Goal: Transaction & Acquisition: Purchase product/service

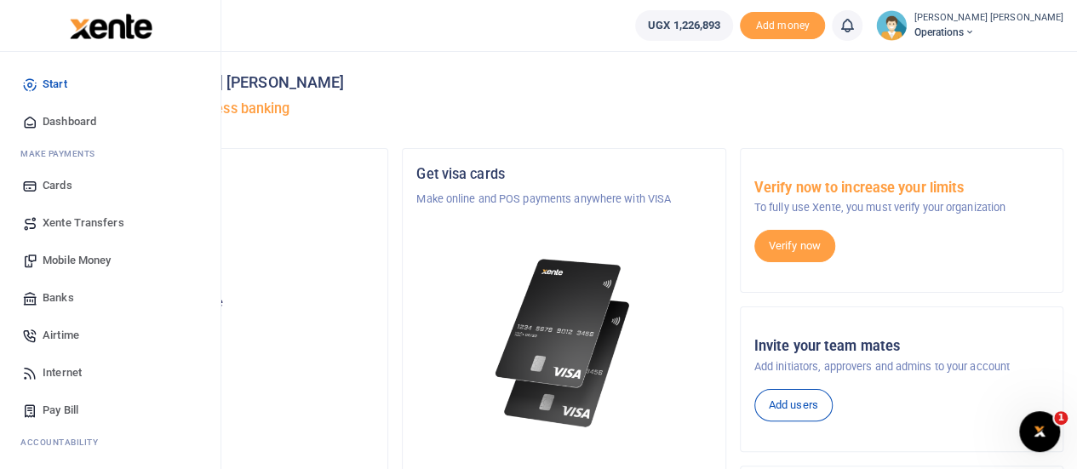
click at [77, 258] on span "Mobile Money" at bounding box center [77, 260] width 68 height 17
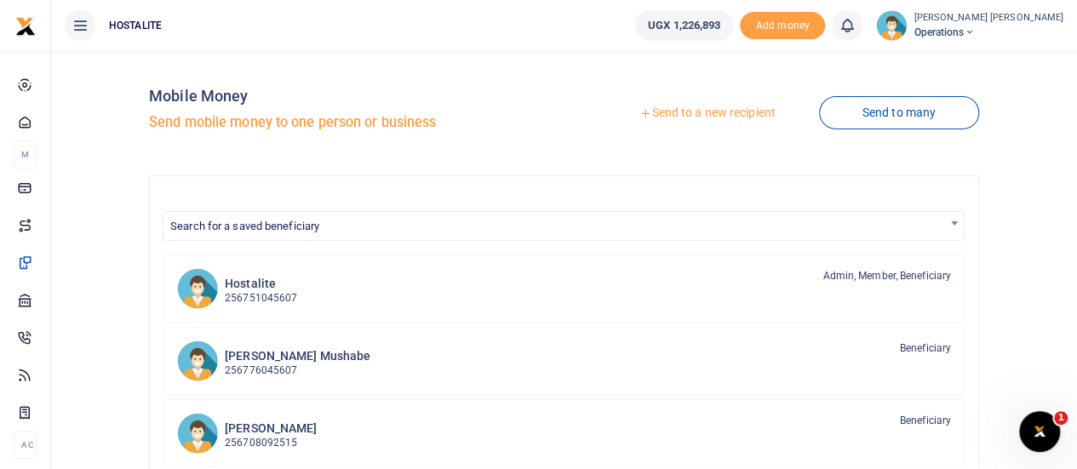
click at [697, 103] on link "Send to a new recipient" at bounding box center [707, 113] width 222 height 31
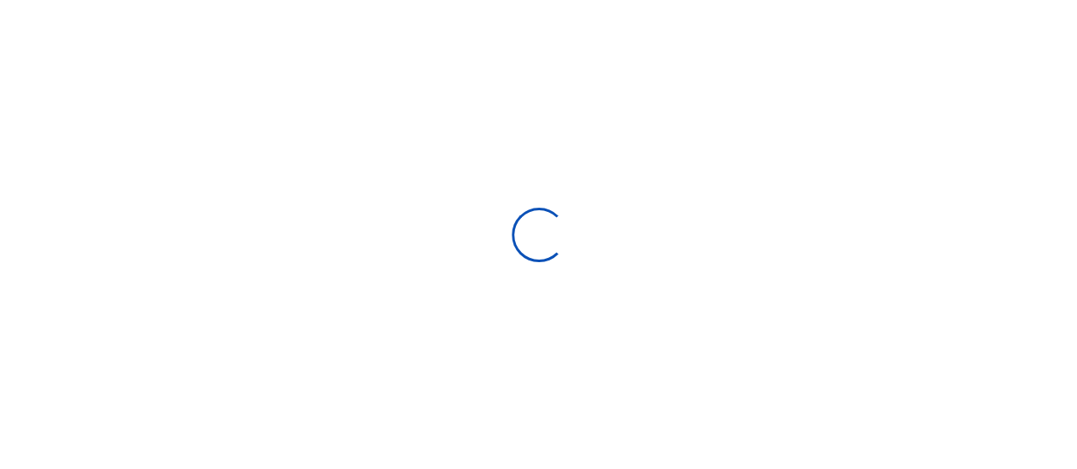
select select "Loading bundles"
select select
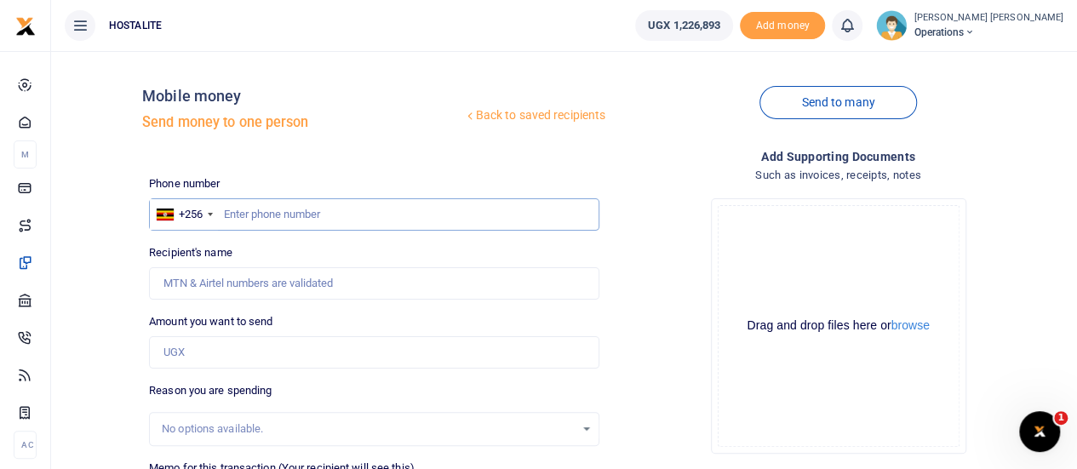
click at [306, 207] on input "text" at bounding box center [374, 214] width 450 height 32
paste input "782 861061"
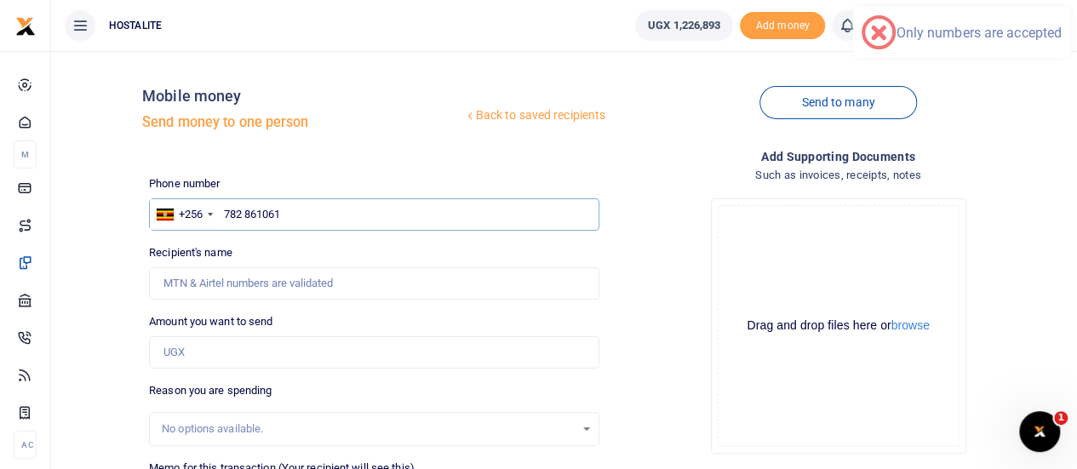
click at [225, 215] on input "782 861061" at bounding box center [374, 214] width 450 height 32
type input "0782861061"
type input "500"
type input "Judith Tusiime"
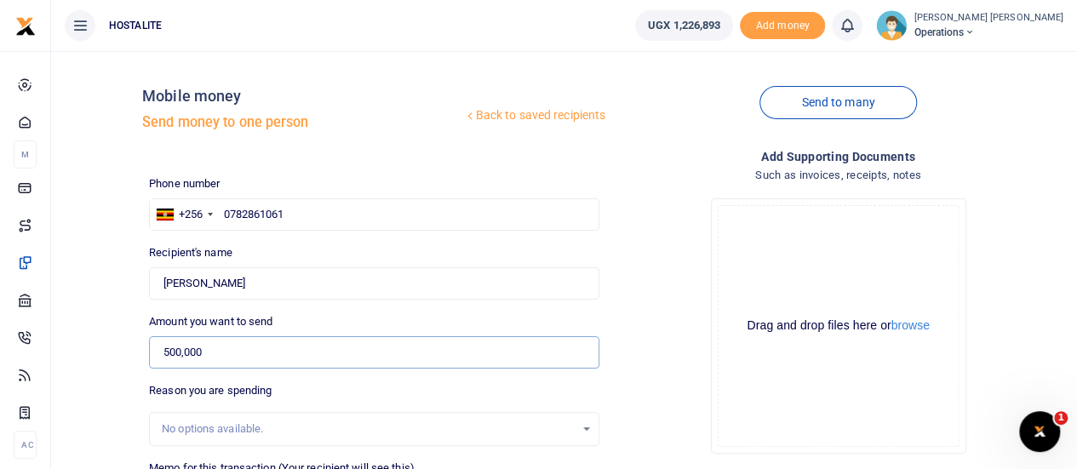
type input "500,000"
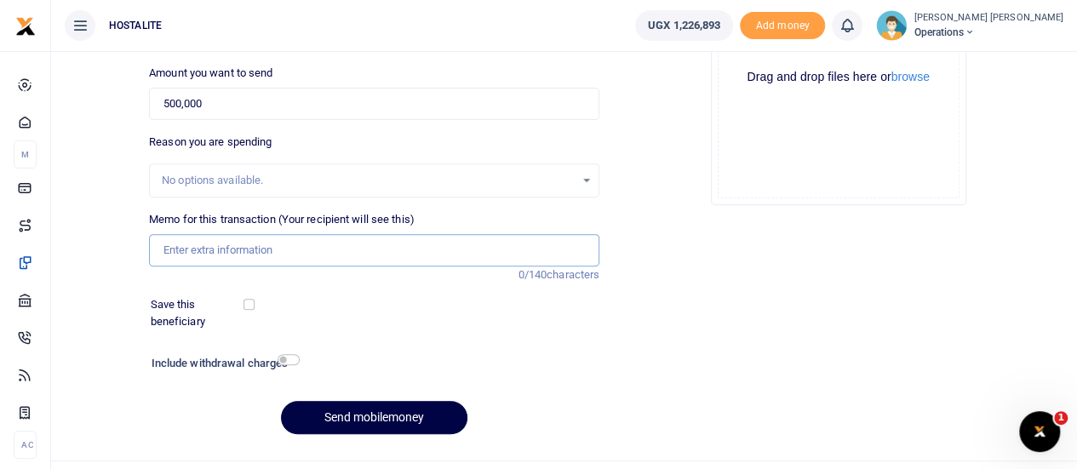
scroll to position [263, 0]
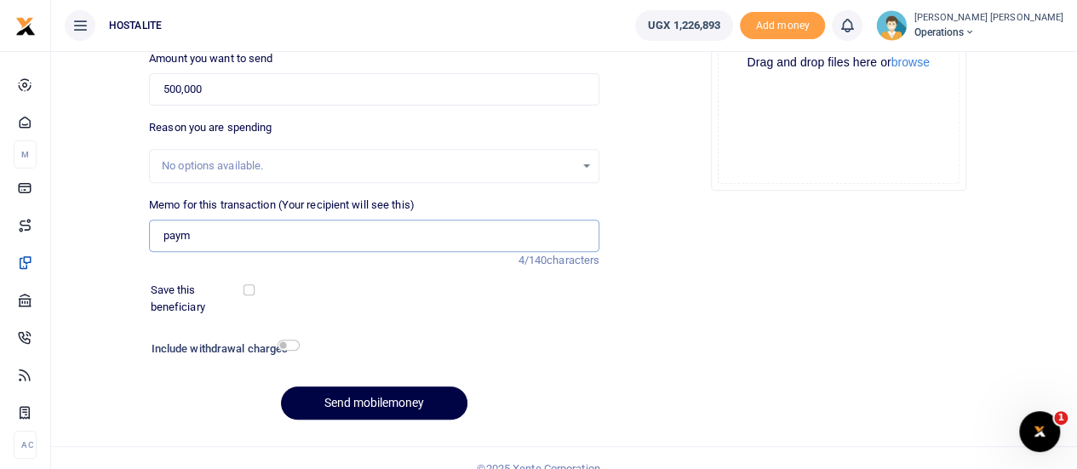
type input "payment"
click at [375, 388] on button "Send mobilemoney" at bounding box center [374, 402] width 186 height 33
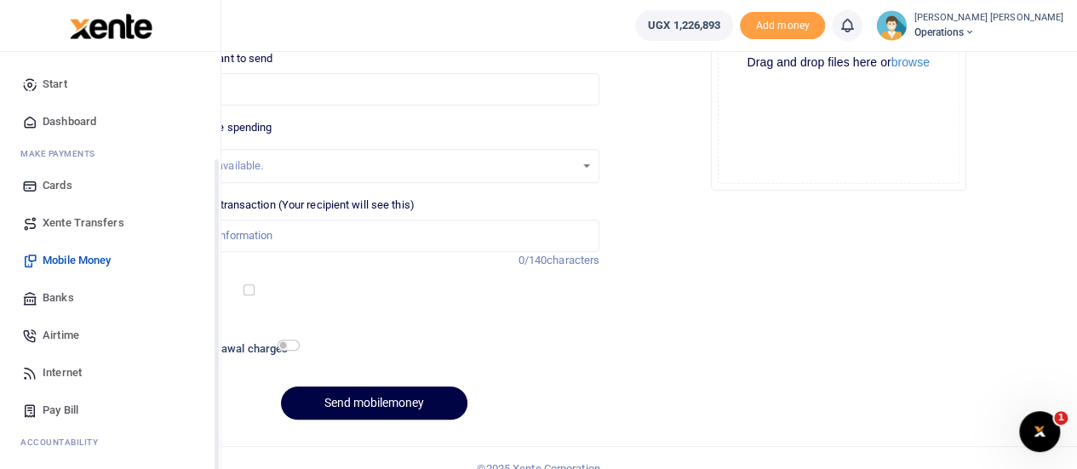
scroll to position [138, 0]
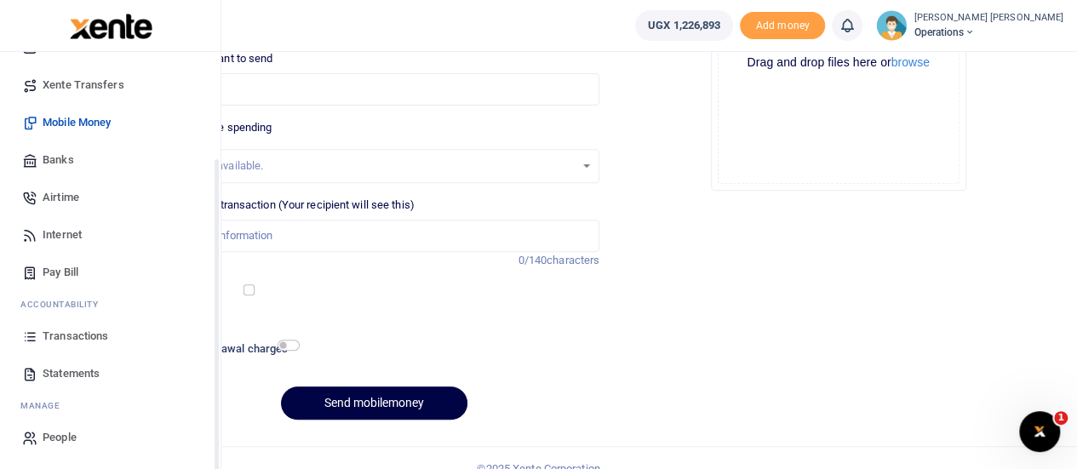
click at [214, 443] on div "Start Dashboard M ake Payments Cards Xente Transfers Mobile Money Banks Airtime…" at bounding box center [110, 192] width 220 height 556
click at [94, 335] on span "Transactions" at bounding box center [76, 336] width 66 height 17
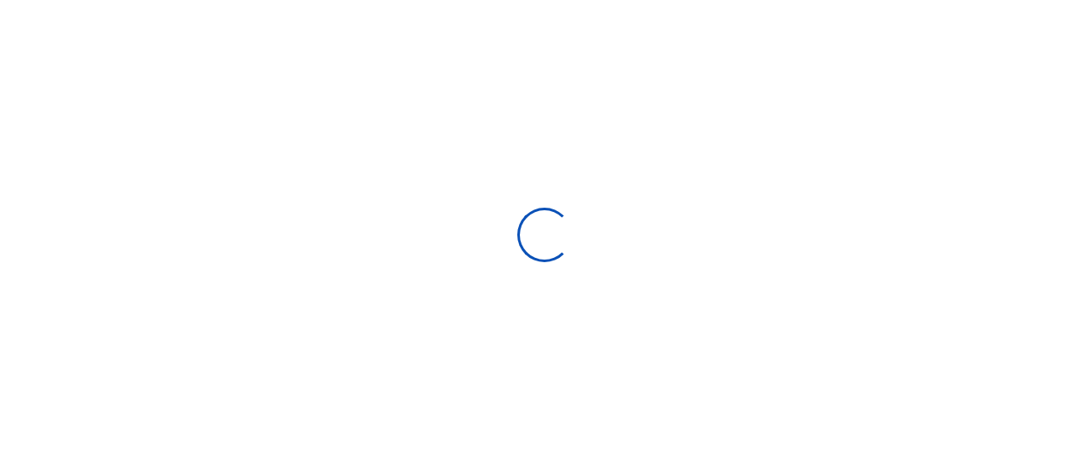
select select
type input "[DATE] - [DATE]"
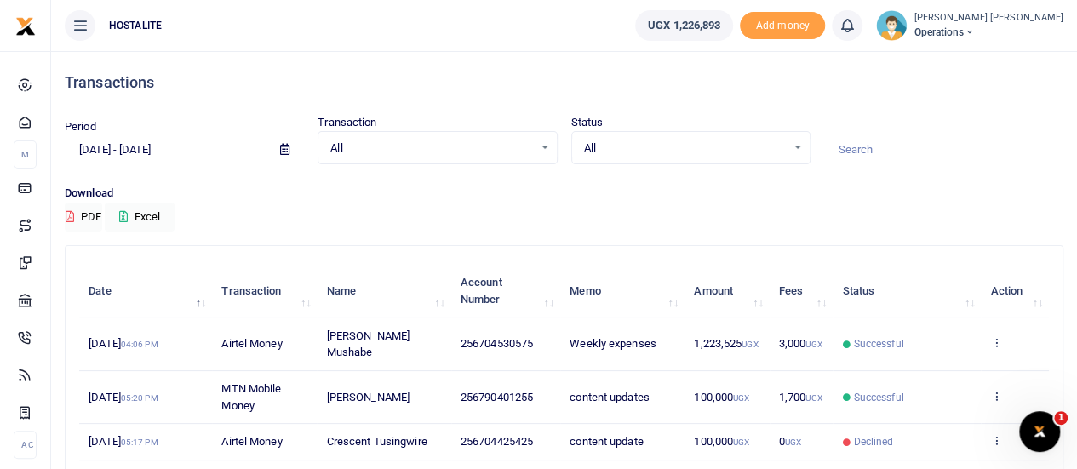
click at [508, 136] on div "All Select an option... All Airtime Internet Utilities Invoices Mobile Money Pa…" at bounding box center [436, 148] width 239 height 34
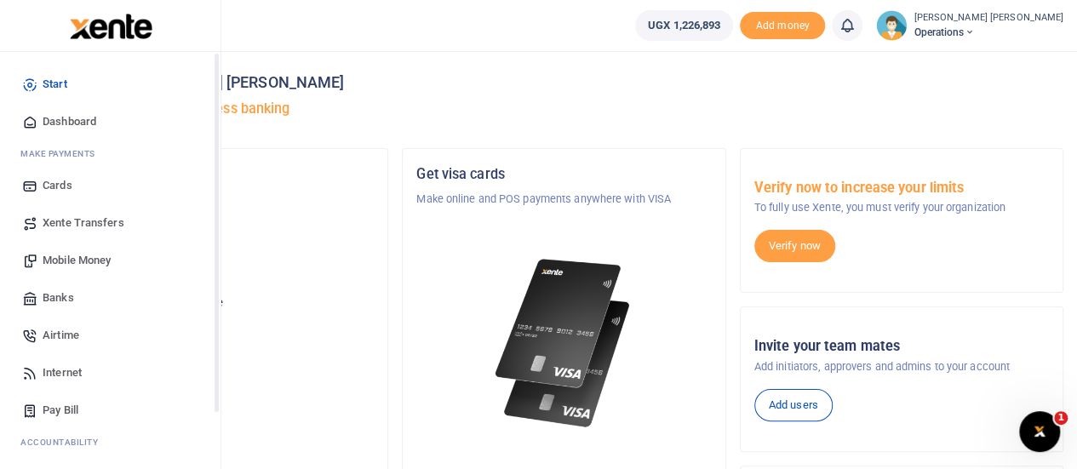
scroll to position [138, 0]
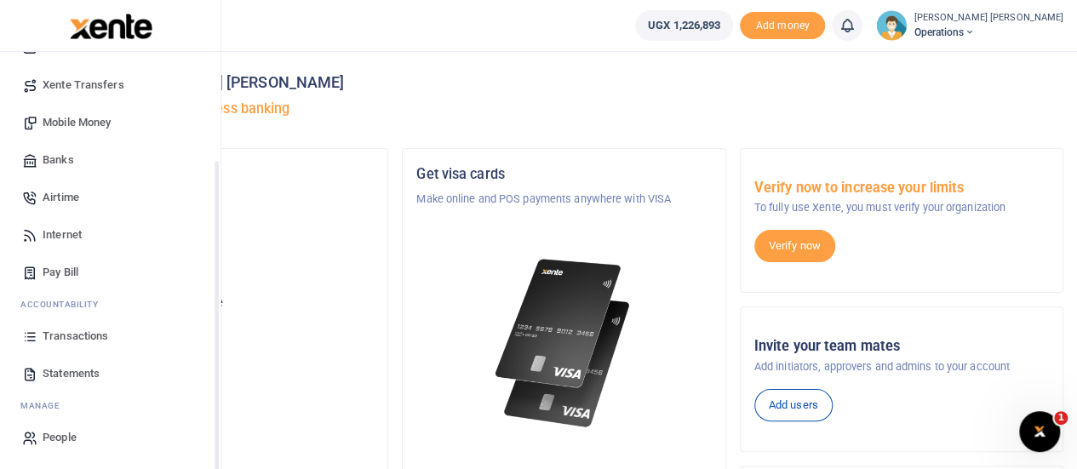
click at [217, 433] on div "Start Dashboard M ake Payments Cards Xente Transfers Mobile Money Banks Airtime…" at bounding box center [110, 192] width 220 height 556
click at [87, 338] on span "Transactions" at bounding box center [76, 336] width 66 height 17
